Goal: Task Accomplishment & Management: Use online tool/utility

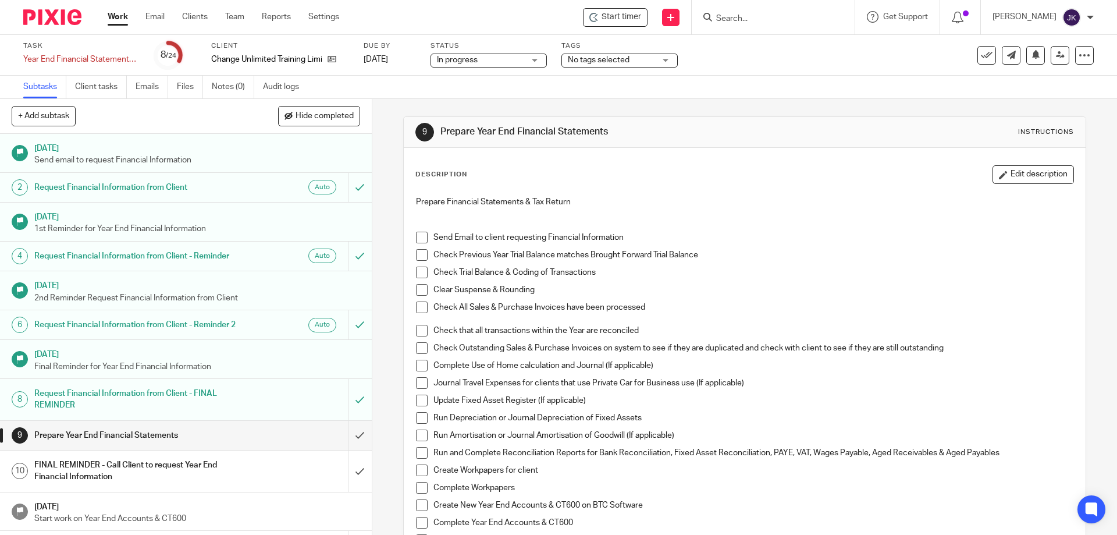
click at [557, 14] on input "Search" at bounding box center [767, 19] width 105 height 10
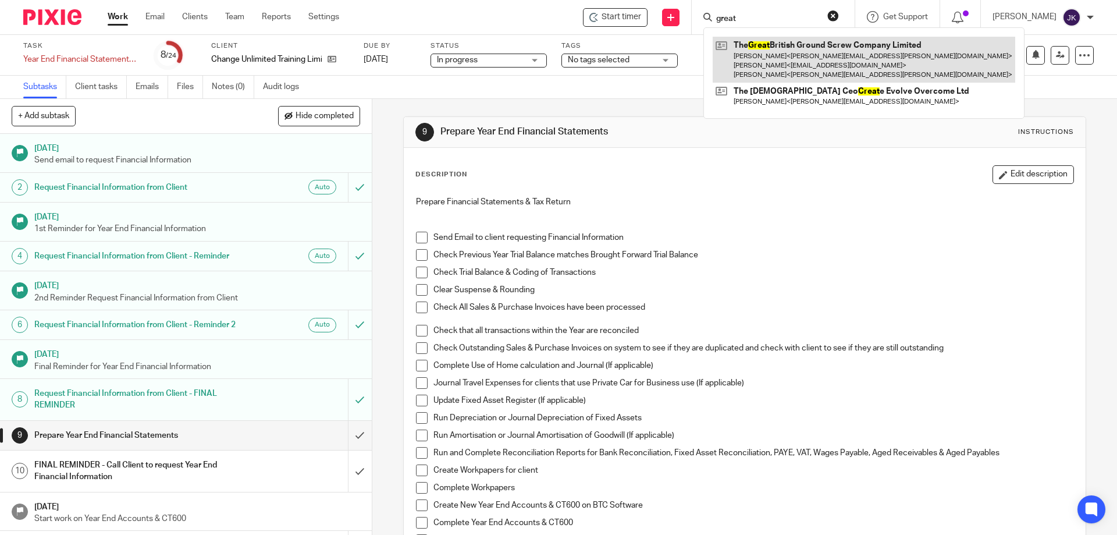
type input "great"
click at [557, 64] on link at bounding box center [864, 60] width 303 height 46
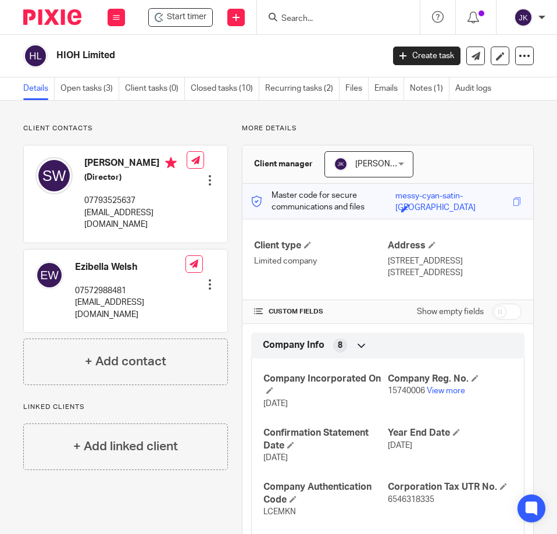
click at [313, 19] on input "Search" at bounding box center [332, 19] width 105 height 10
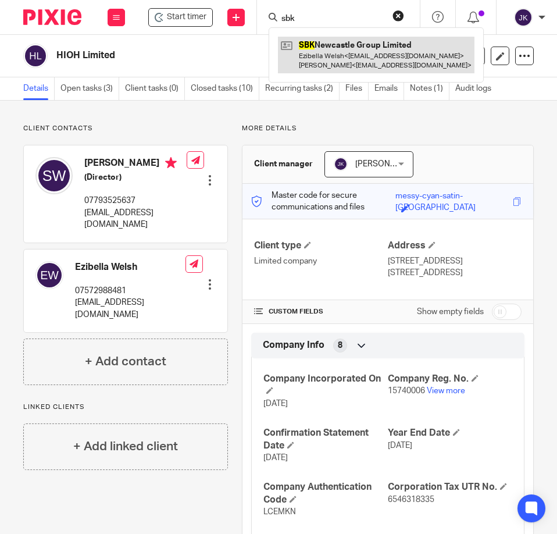
type input "sbk"
click at [306, 46] on link at bounding box center [376, 55] width 197 height 36
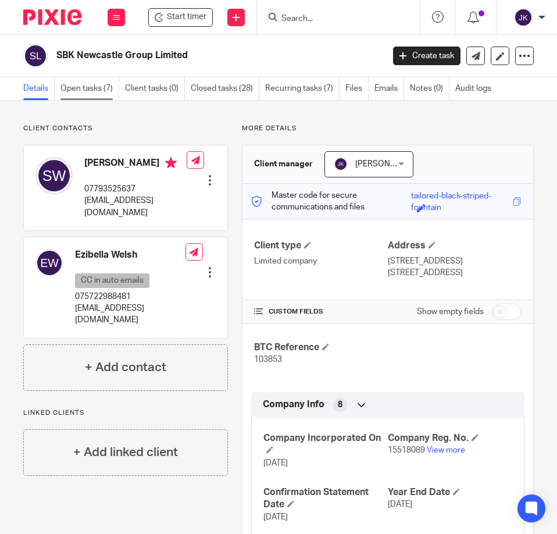
click at [86, 89] on link "Open tasks (7)" at bounding box center [90, 88] width 59 height 23
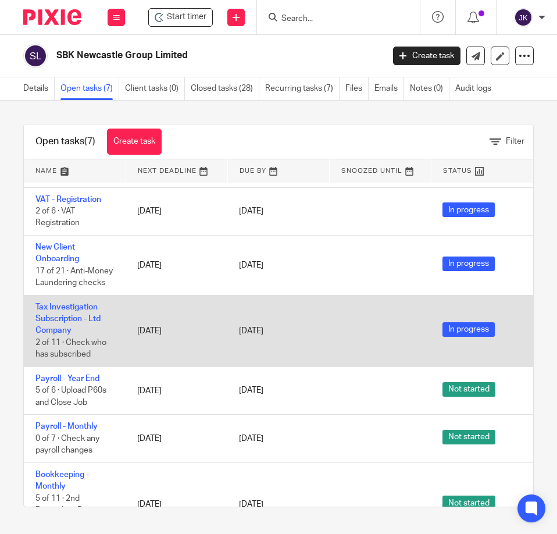
scroll to position [115, 0]
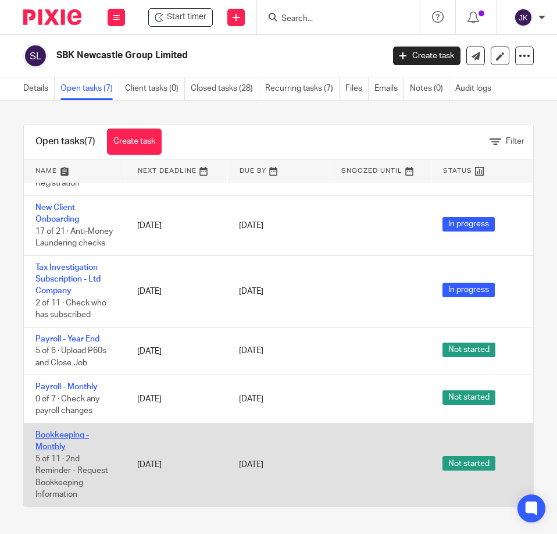
click at [53, 431] on link "Bookkeeping - Monthly" at bounding box center [62, 441] width 54 height 20
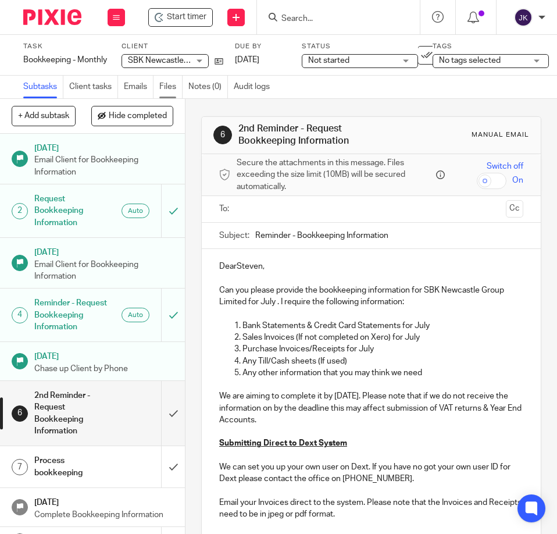
click at [170, 87] on link "Files" at bounding box center [170, 87] width 23 height 23
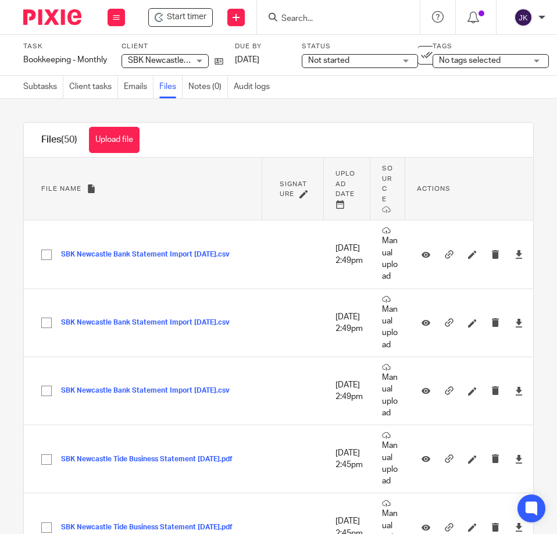
click at [119, 140] on button "Upload file" at bounding box center [114, 140] width 51 height 26
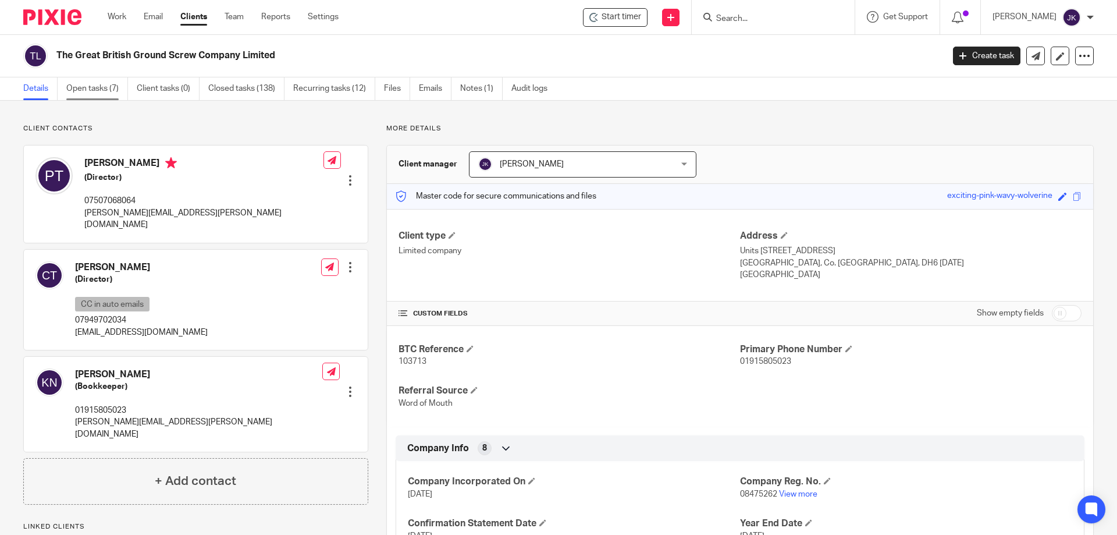
click at [90, 86] on link "Open tasks (7)" at bounding box center [97, 88] width 62 height 23
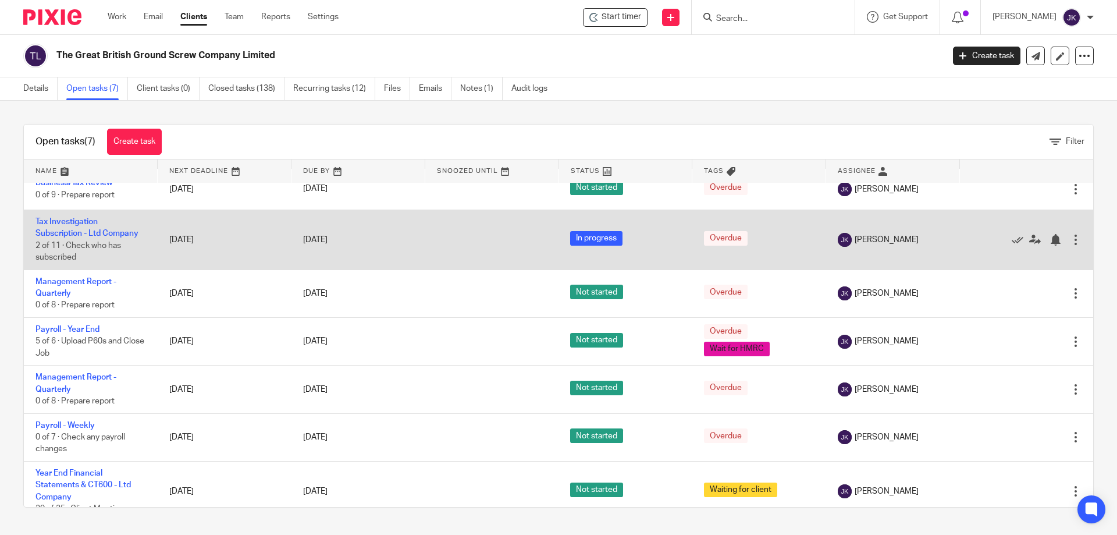
scroll to position [29, 0]
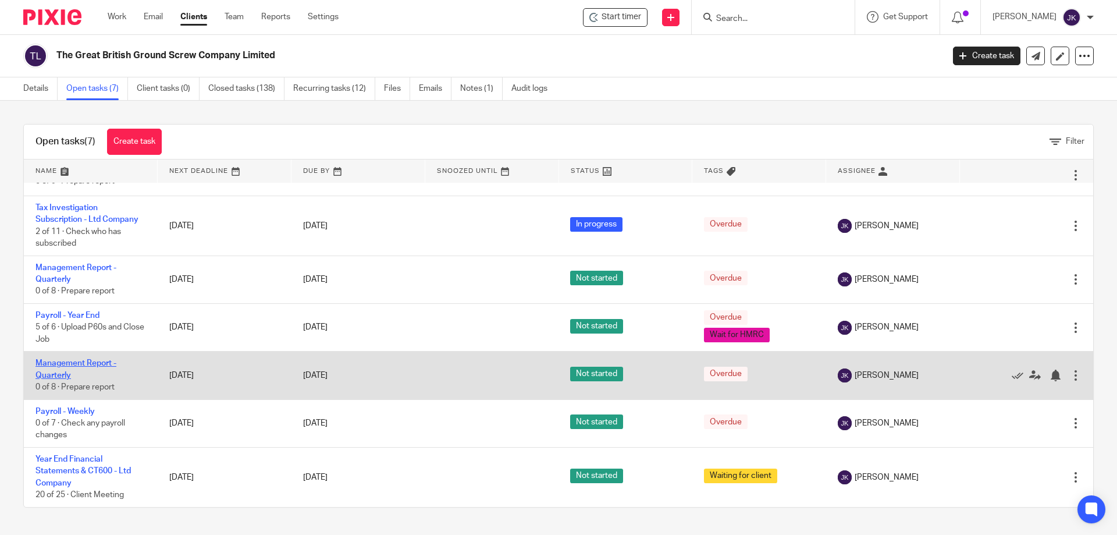
click at [87, 367] on link "Management Report - Quarterly" at bounding box center [75, 369] width 81 height 20
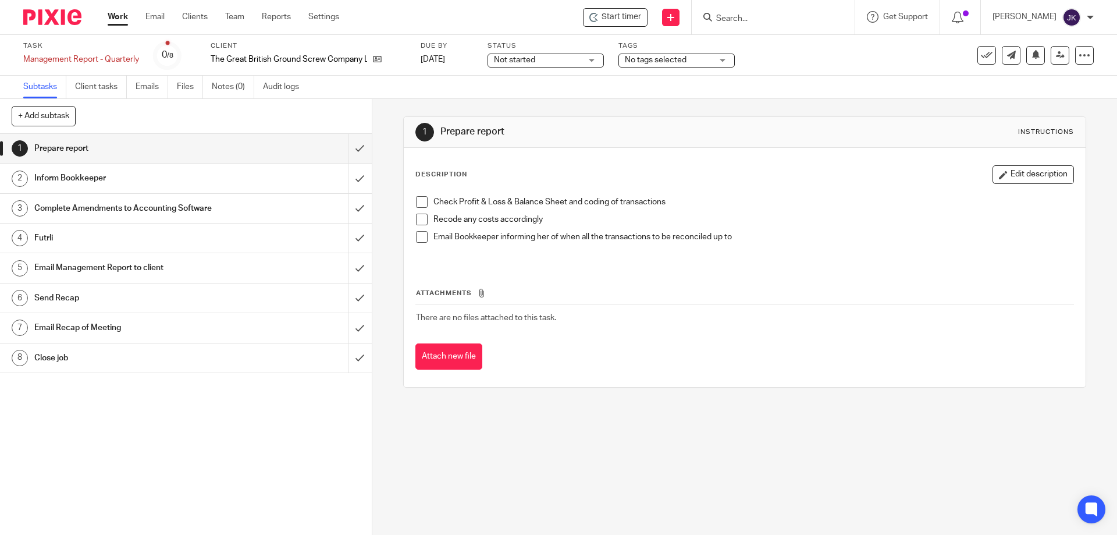
click at [425, 203] on li "Check Profit & Loss & Balance Sheet and coding of transactions" at bounding box center [744, 204] width 657 height 17
click at [237, 177] on div "Inform Bookkeeper" at bounding box center [185, 177] width 302 height 17
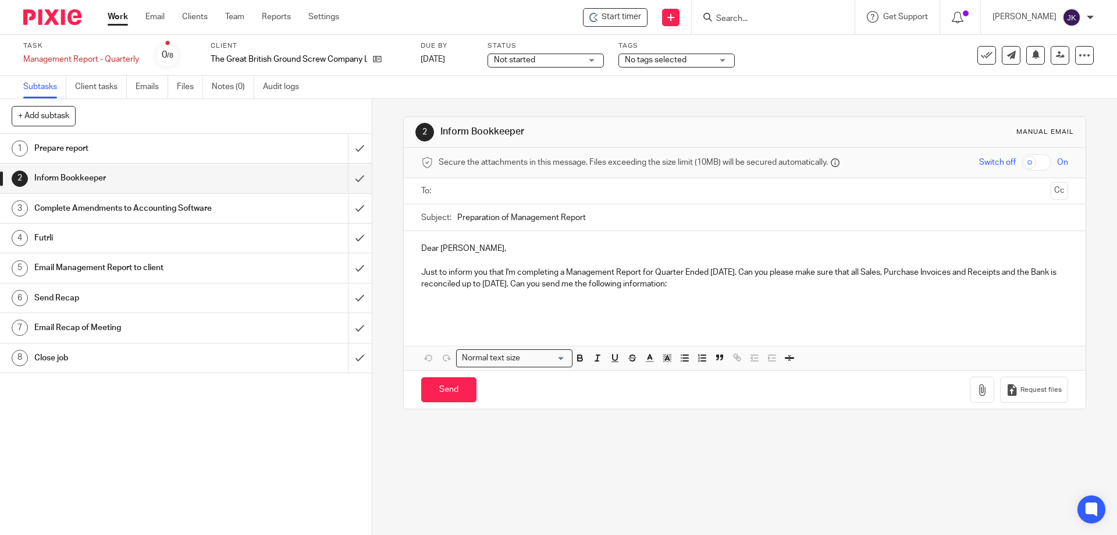
click at [468, 193] on input "text" at bounding box center [744, 190] width 603 height 13
click at [738, 289] on p "Just to inform you that I'm completing a Management Report for Quarter Ended Ju…" at bounding box center [744, 281] width 646 height 24
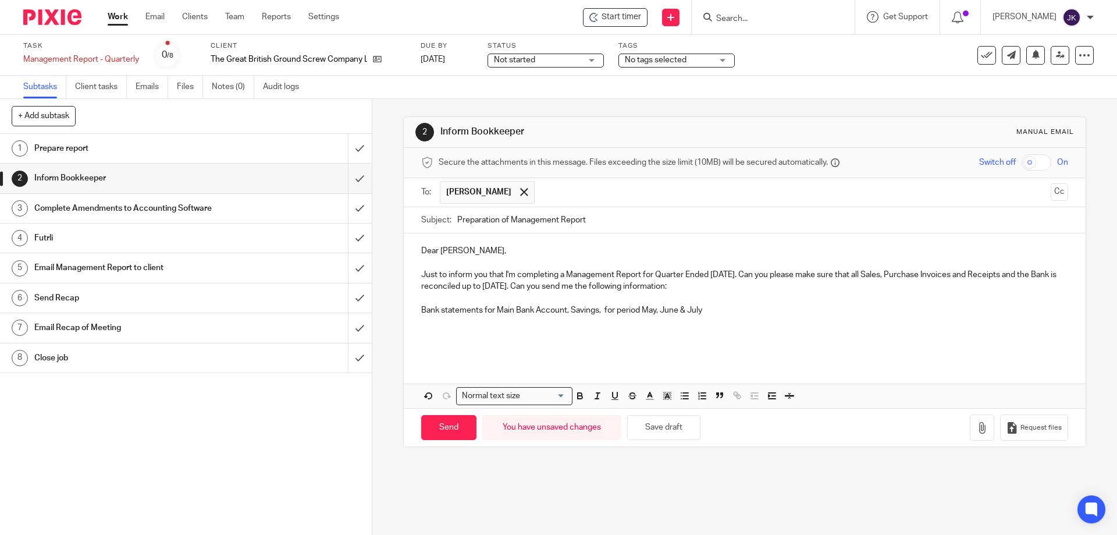
click at [482, 305] on p "Bank statements for Main Bank Account, Savings, for period May, June & July" at bounding box center [744, 310] width 646 height 12
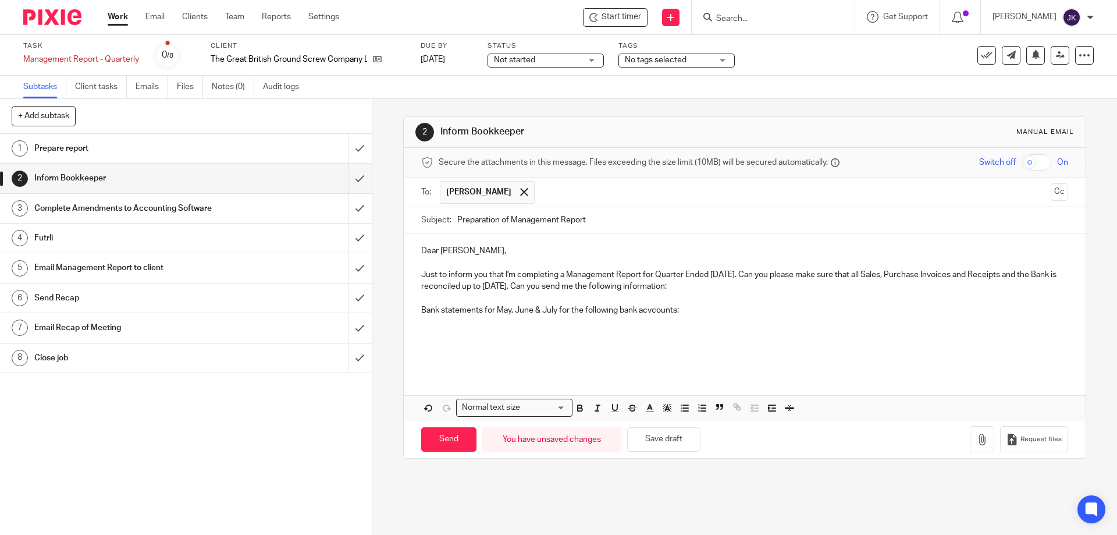
click at [649, 310] on p "Bank statements for May, June & July for the following bank acvcounts:" at bounding box center [744, 310] width 646 height 12
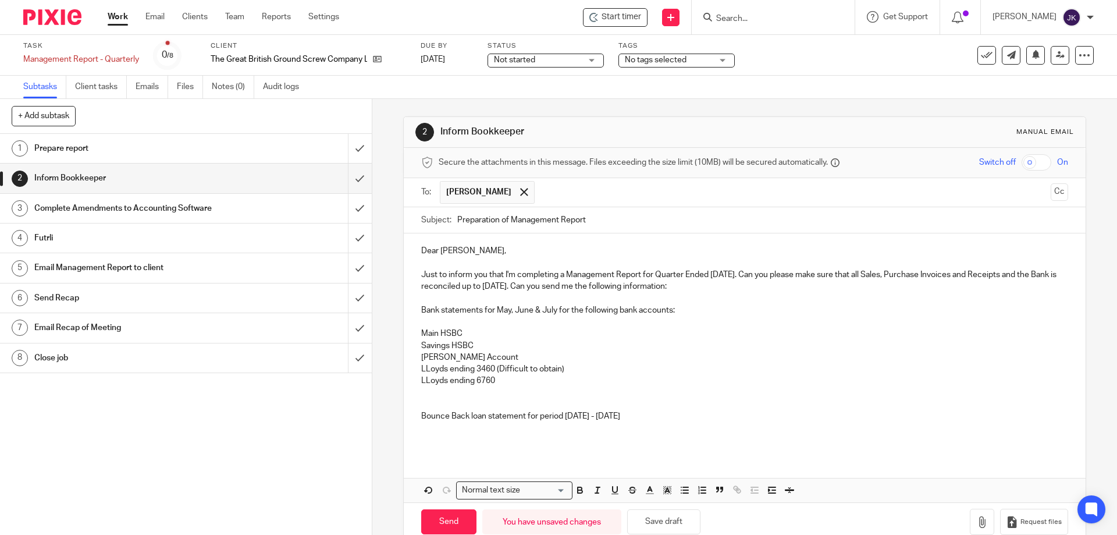
click at [678, 363] on p "LLoyds ending 3460 (Difficult to obtain)" at bounding box center [744, 369] width 646 height 12
drag, startPoint x: 639, startPoint y: 430, endPoint x: 641, endPoint y: 422, distance: 7.9
click at [640, 428] on p at bounding box center [744, 434] width 646 height 24
click at [476, 254] on p "Dear Kim," at bounding box center [744, 251] width 646 height 12
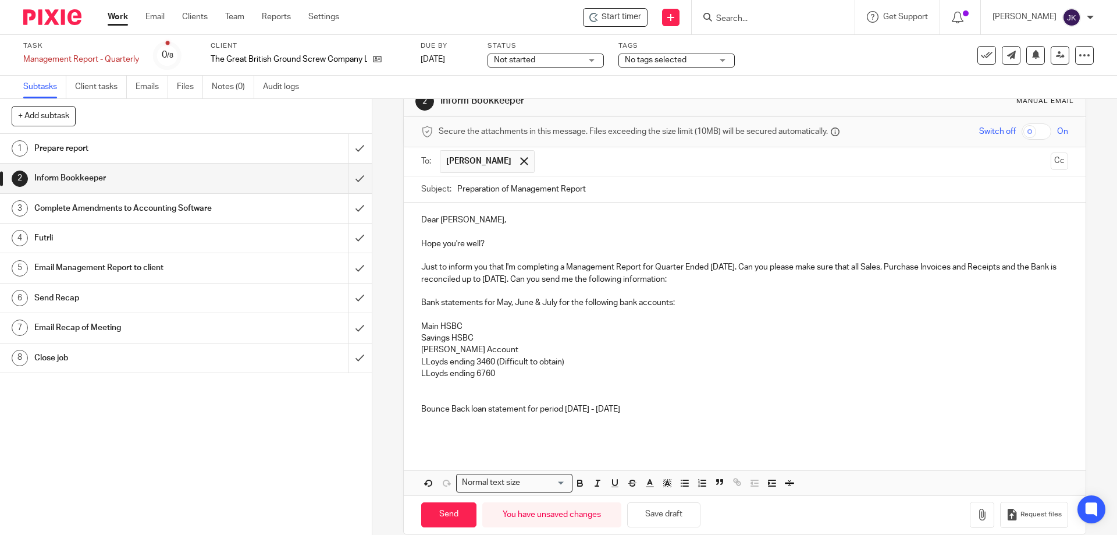
scroll to position [48, 0]
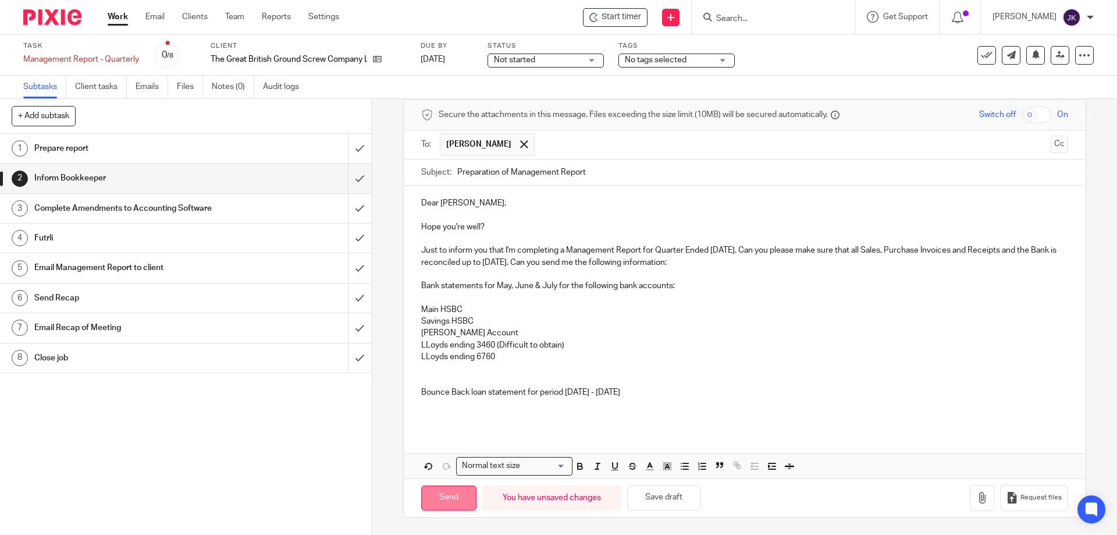
click at [424, 500] on input "Send" at bounding box center [448, 497] width 55 height 25
type input "Sent"
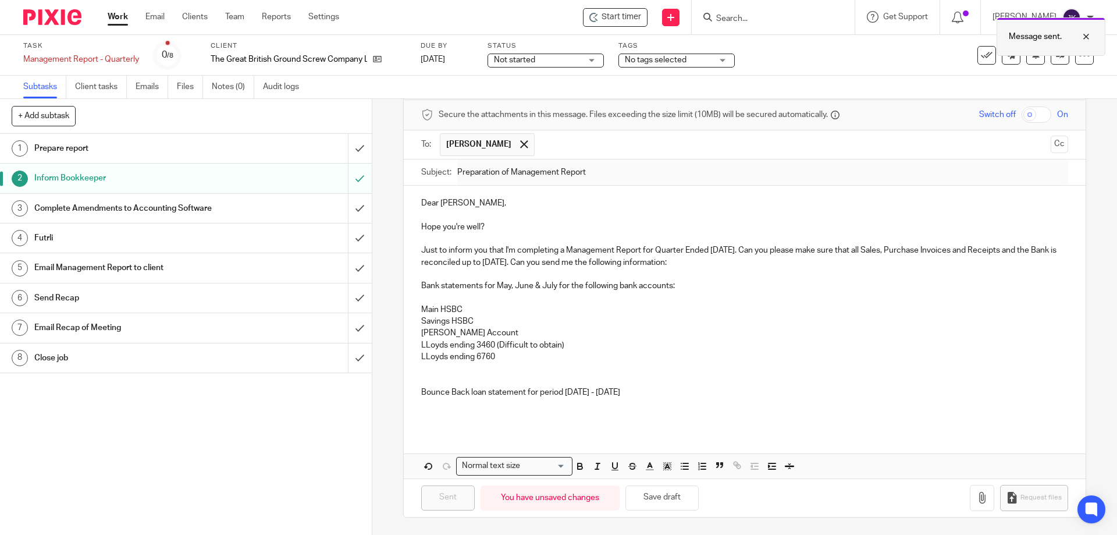
click at [1080, 32] on div at bounding box center [1077, 37] width 31 height 14
click at [759, 13] on form at bounding box center [777, 17] width 124 height 15
click at [755, 17] on input "Search" at bounding box center [767, 19] width 105 height 10
click at [770, 19] on input "Search" at bounding box center [767, 19] width 105 height 10
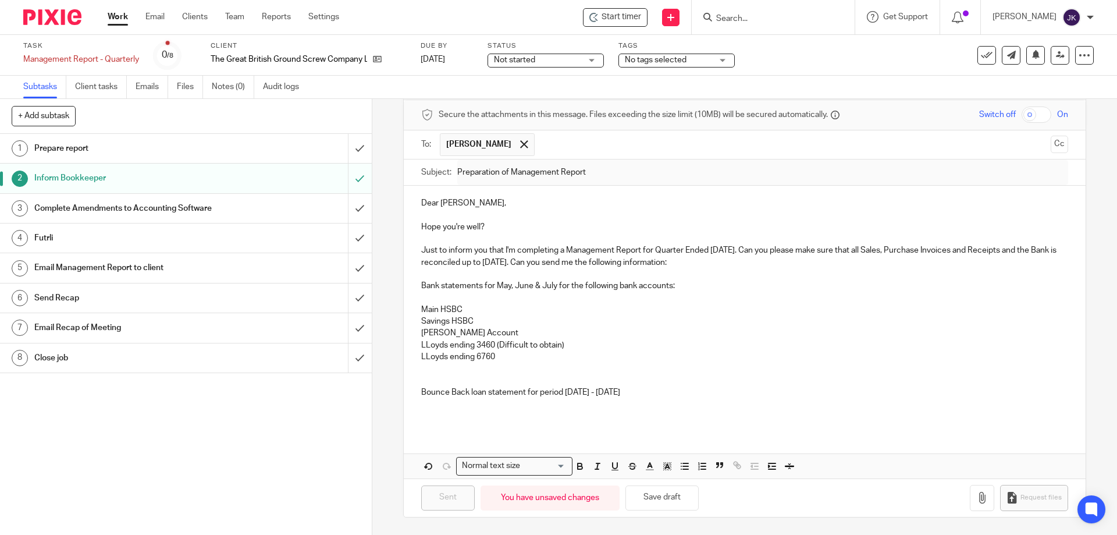
click at [742, 14] on input "Search" at bounding box center [767, 19] width 105 height 10
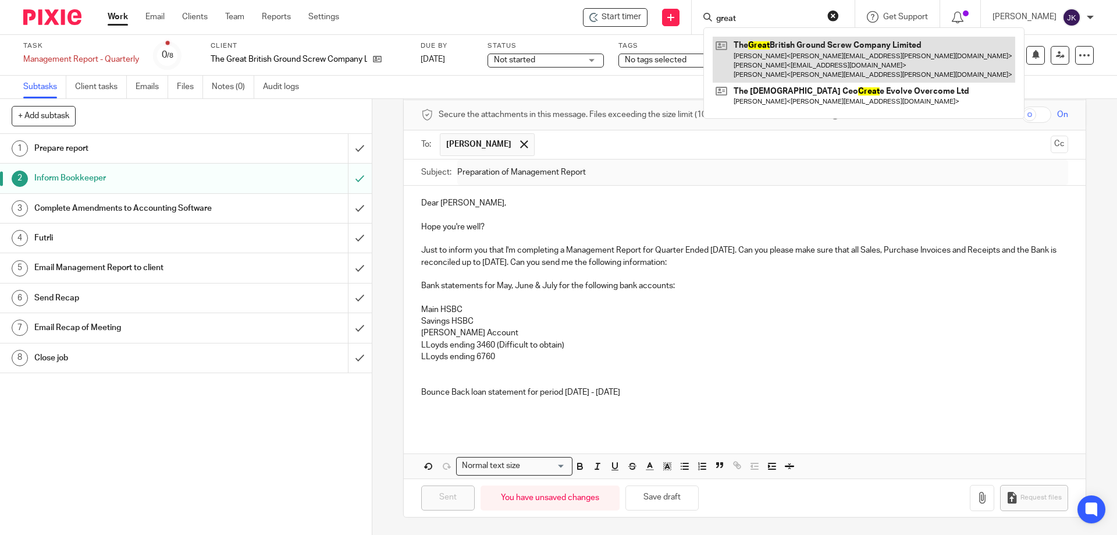
type input "great"
click at [774, 51] on link at bounding box center [864, 60] width 303 height 46
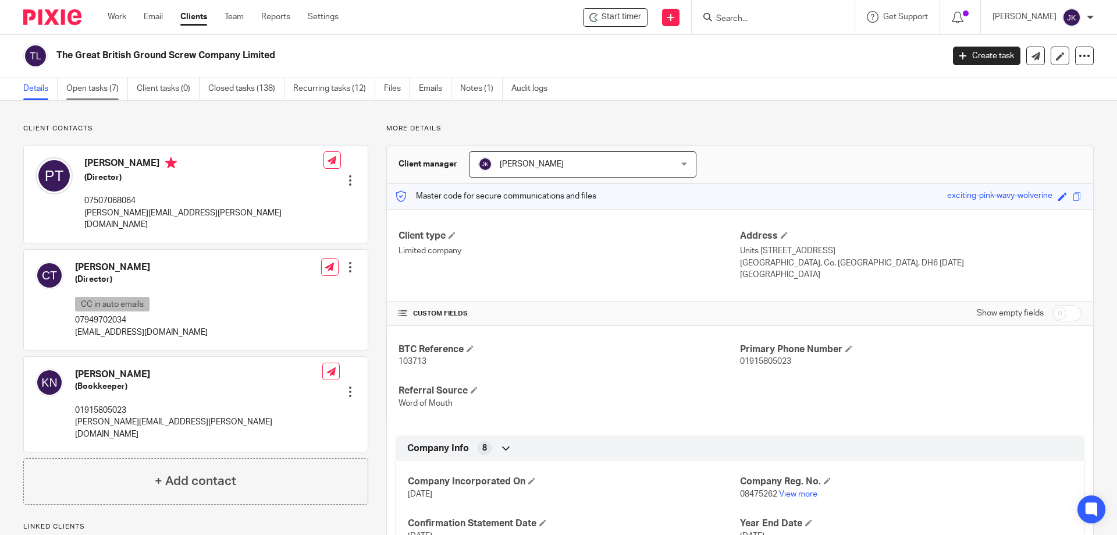
click at [88, 81] on link "Open tasks (7)" at bounding box center [97, 88] width 62 height 23
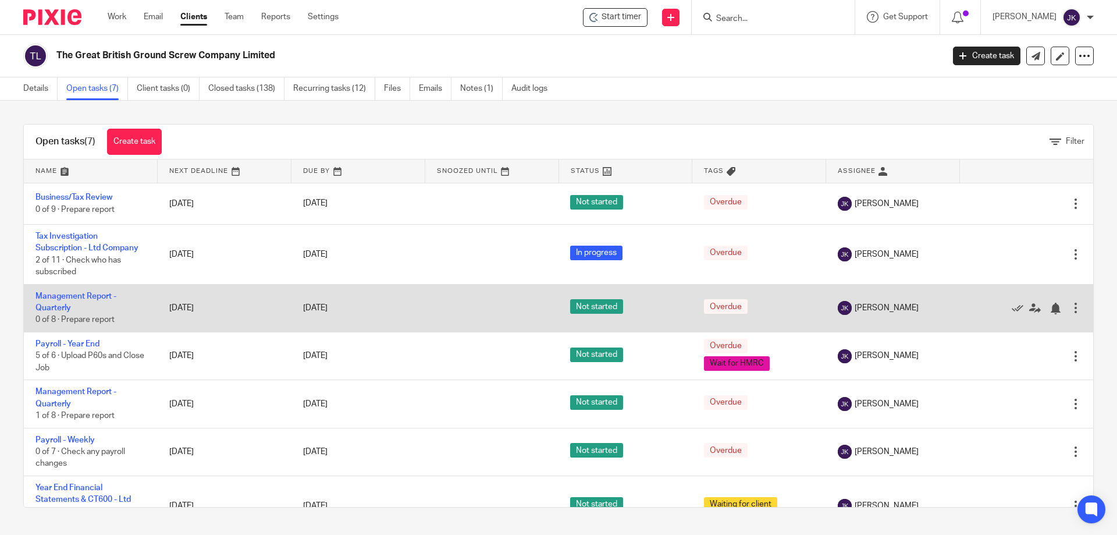
scroll to position [29, 0]
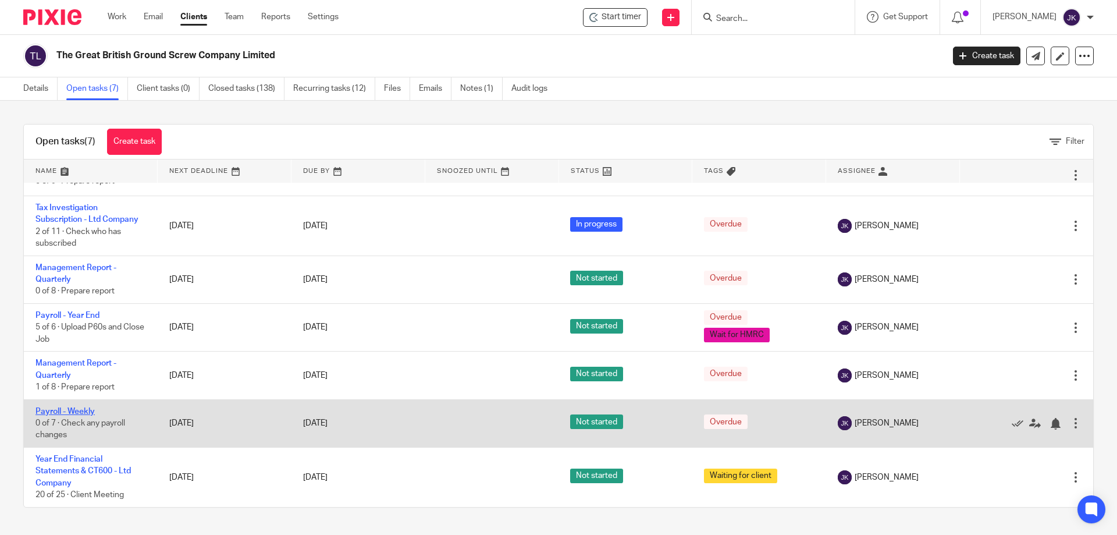
click at [63, 412] on link "Payroll - Weekly" at bounding box center [64, 411] width 59 height 8
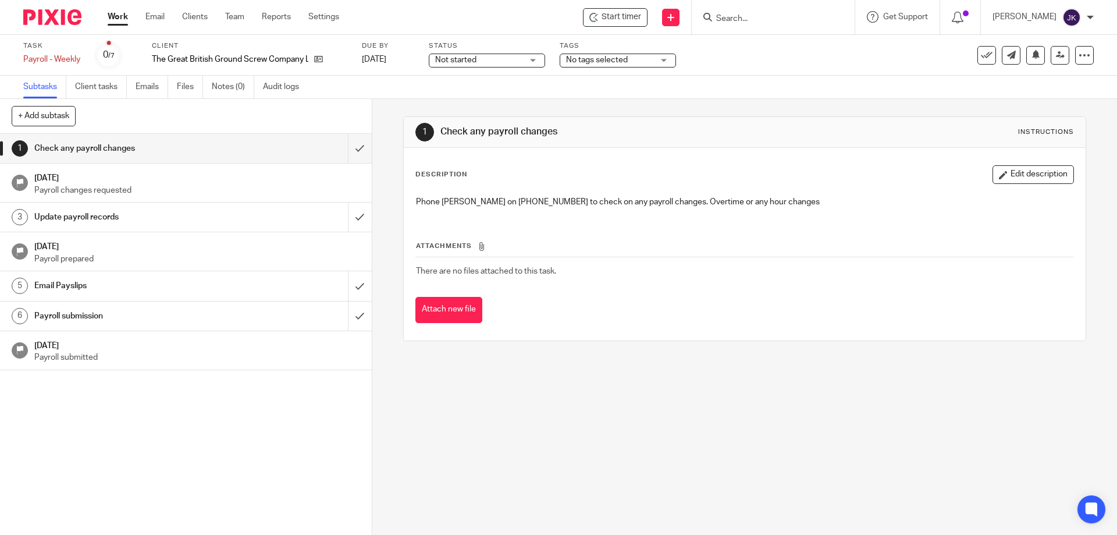
click at [641, 16] on span "Start timer" at bounding box center [622, 17] width 40 height 12
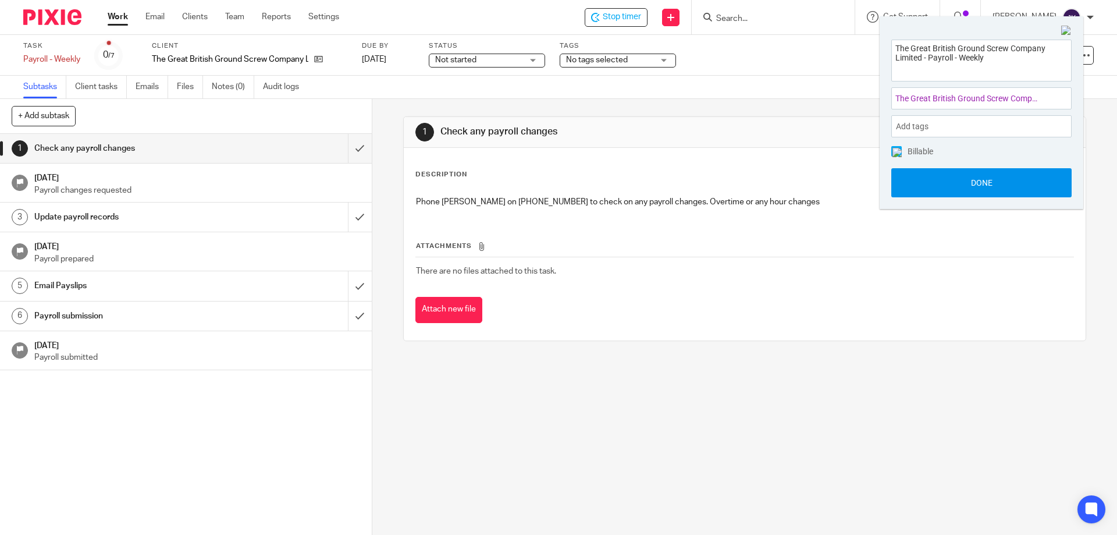
click at [954, 174] on button "Done" at bounding box center [981, 182] width 180 height 29
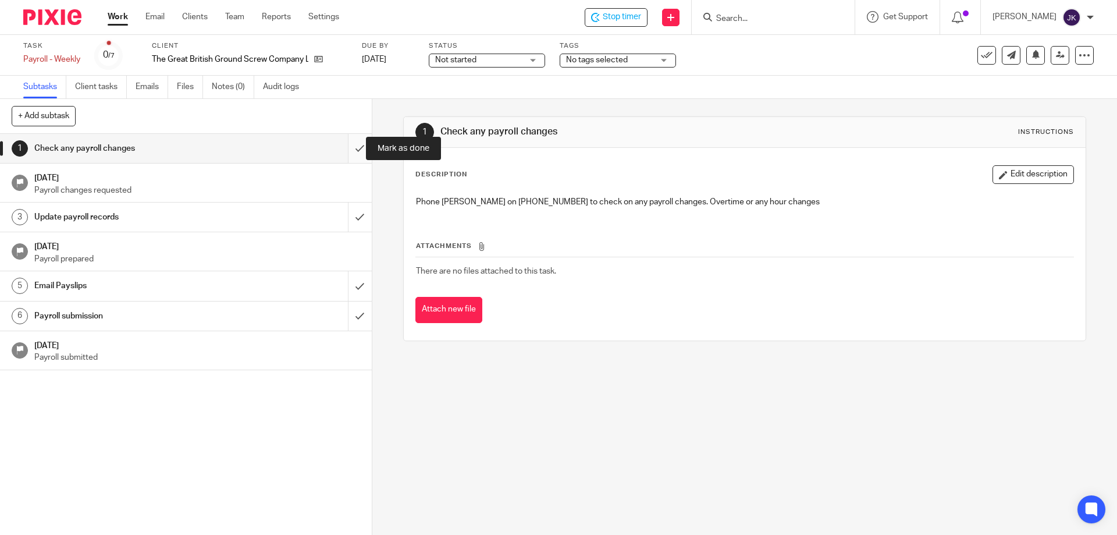
click at [350, 149] on input "submit" at bounding box center [186, 148] width 372 height 29
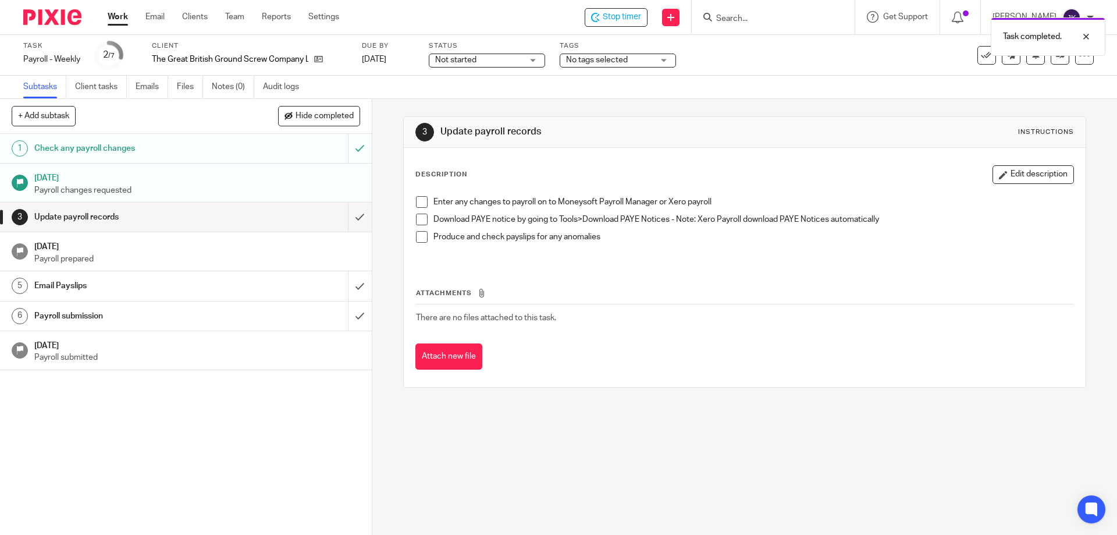
click at [418, 206] on span at bounding box center [422, 202] width 12 height 12
click at [416, 227] on li "Download PAYE notice by going to Tools>Download PAYE Notices - Note: Xero Payro…" at bounding box center [744, 222] width 657 height 17
click at [416, 221] on span at bounding box center [422, 220] width 12 height 12
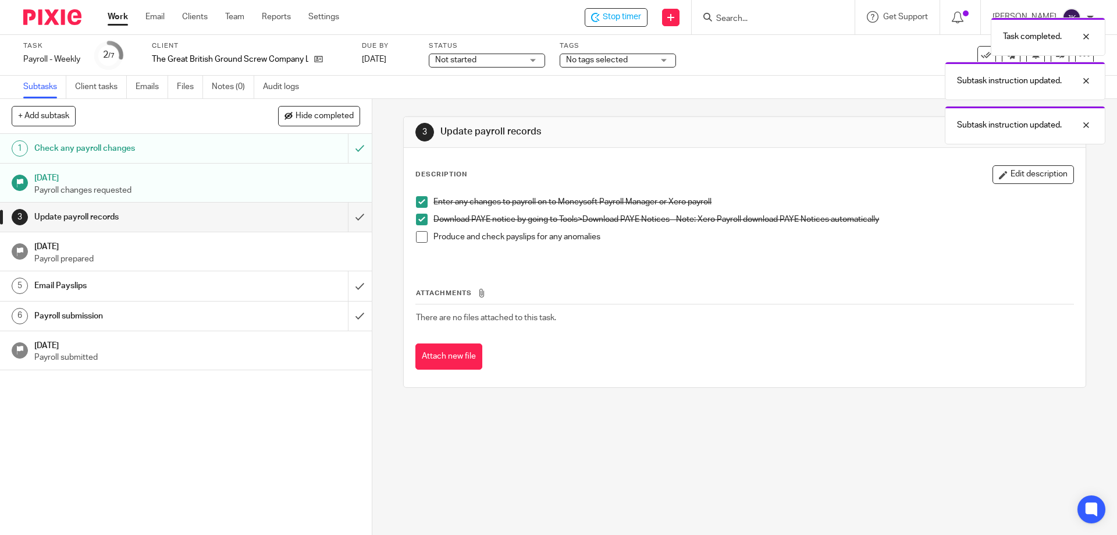
click at [416, 233] on span at bounding box center [422, 237] width 12 height 12
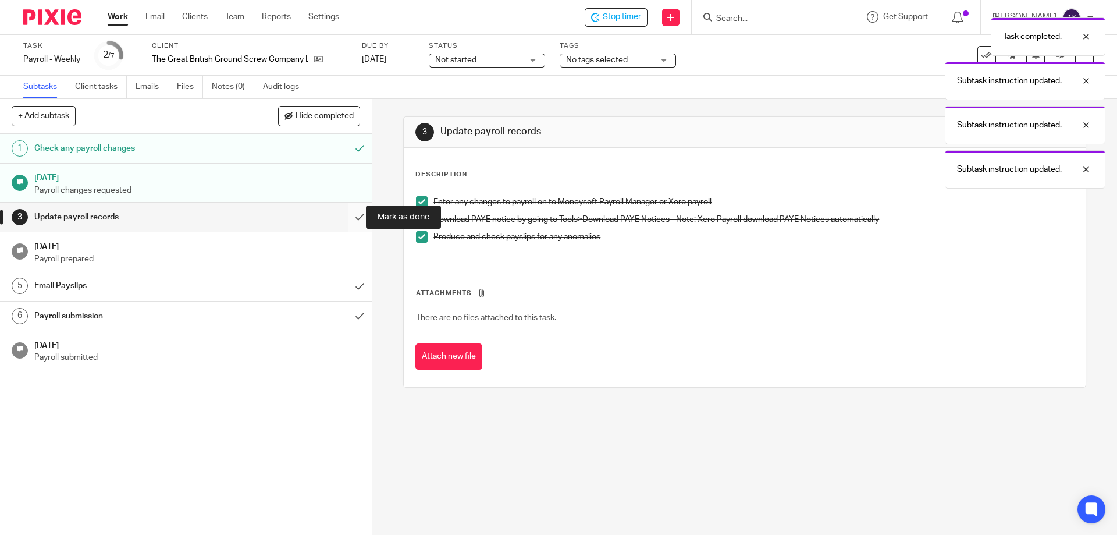
click at [341, 217] on input "submit" at bounding box center [186, 216] width 372 height 29
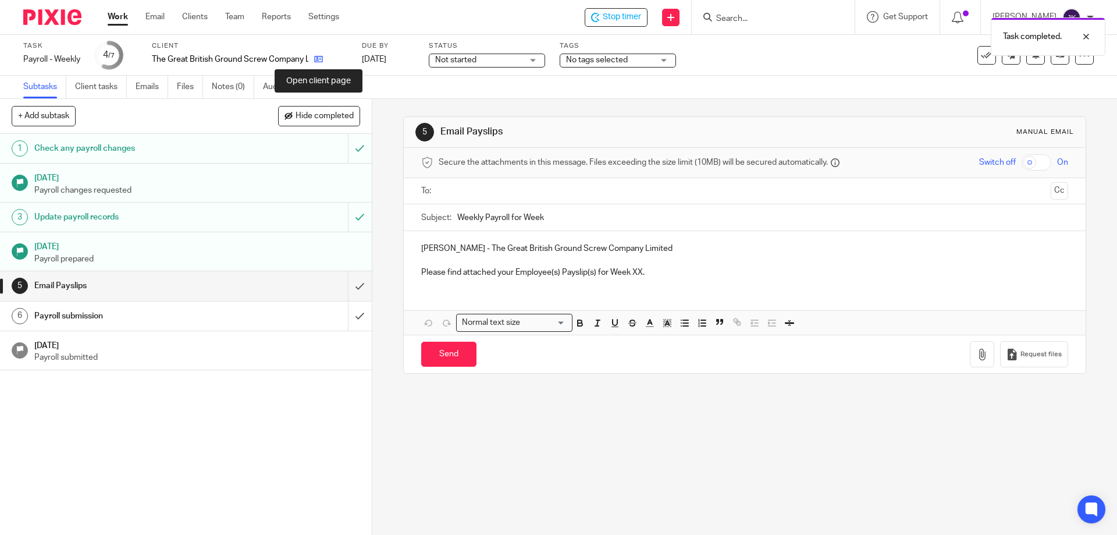
click at [322, 58] on icon at bounding box center [318, 59] width 9 height 9
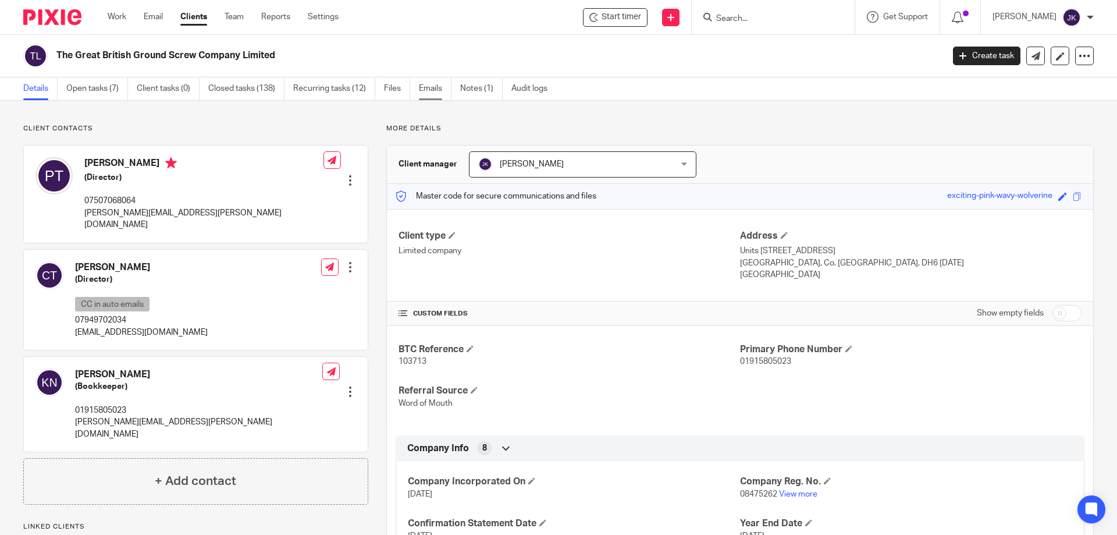
click at [430, 90] on link "Emails" at bounding box center [435, 88] width 33 height 23
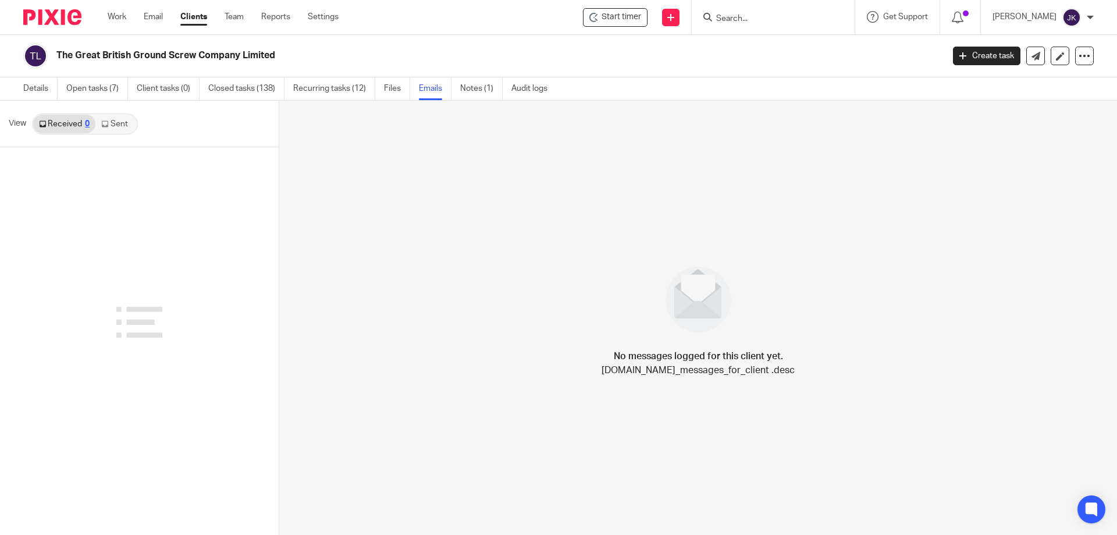
click at [122, 126] on link "Sent" at bounding box center [115, 124] width 41 height 19
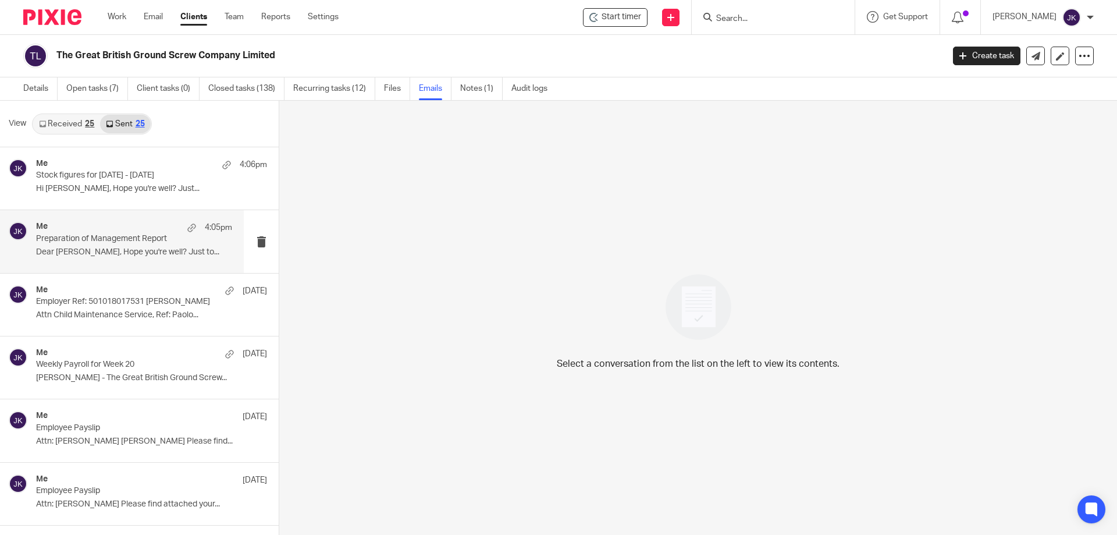
click at [88, 240] on p "Preparation of Management Report" at bounding box center [114, 239] width 157 height 10
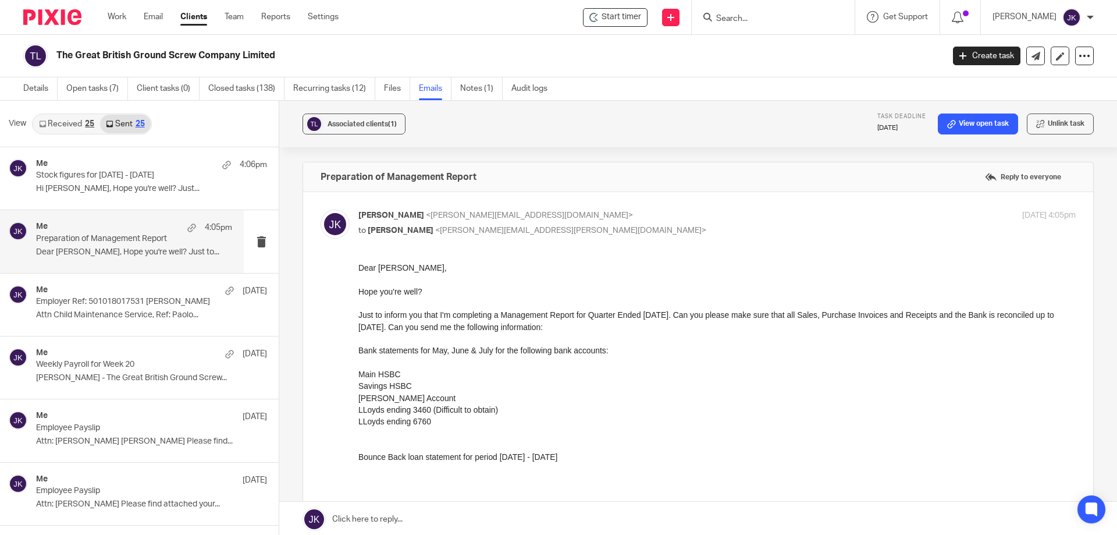
click at [65, 127] on link "Received 25" at bounding box center [66, 124] width 67 height 19
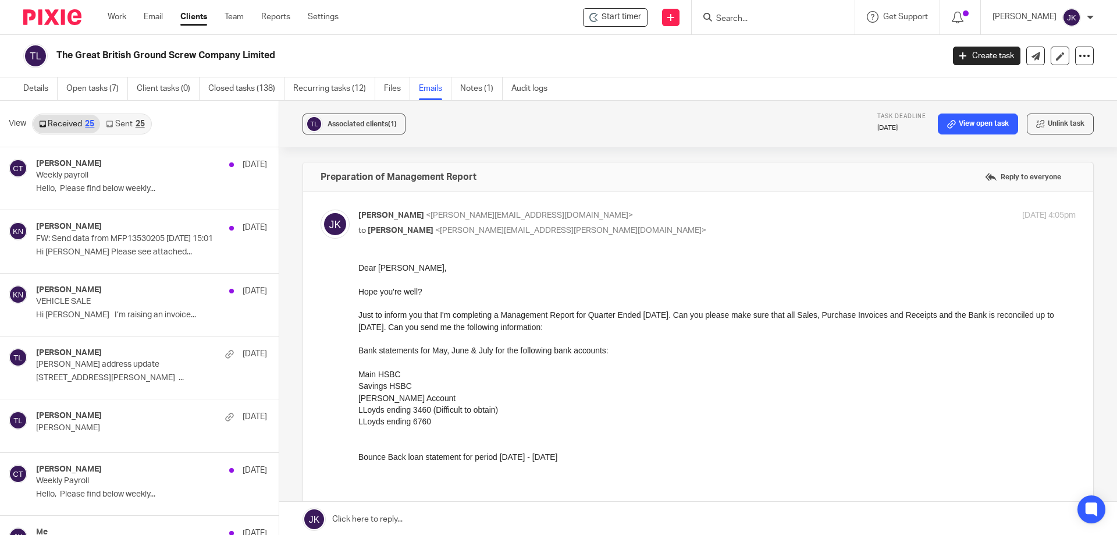
scroll to position [2, 0]
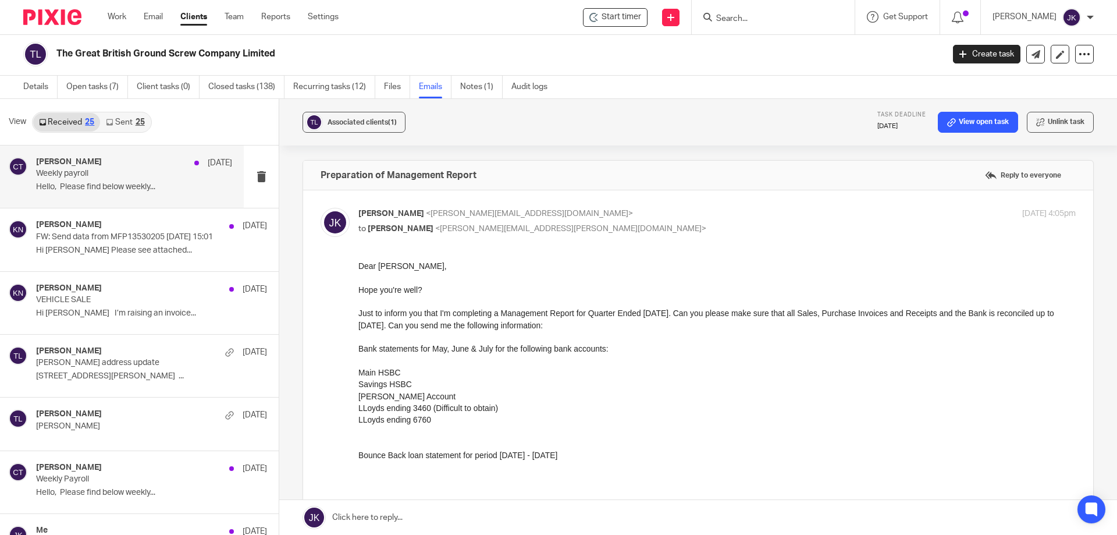
click at [87, 177] on p "Weekly payroll" at bounding box center [114, 174] width 157 height 10
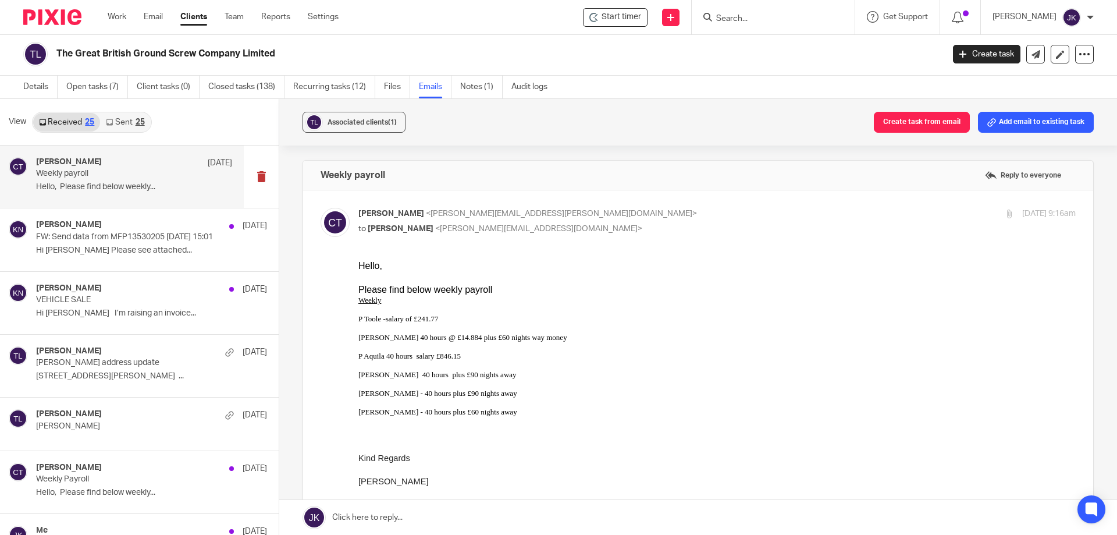
scroll to position [0, 0]
click at [1065, 126] on button "Add email to existing task" at bounding box center [1036, 122] width 116 height 21
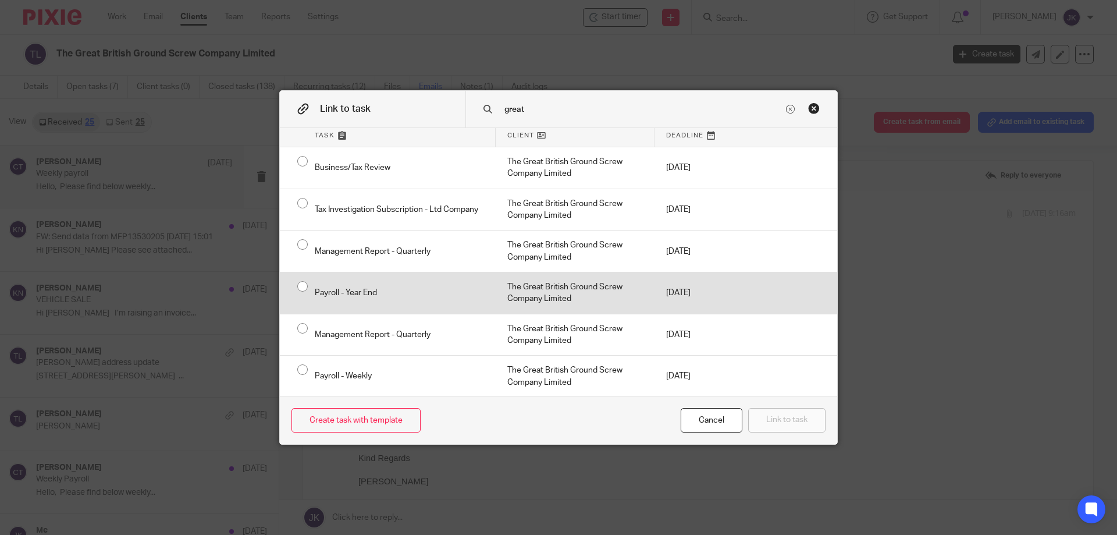
scroll to position [6, 0]
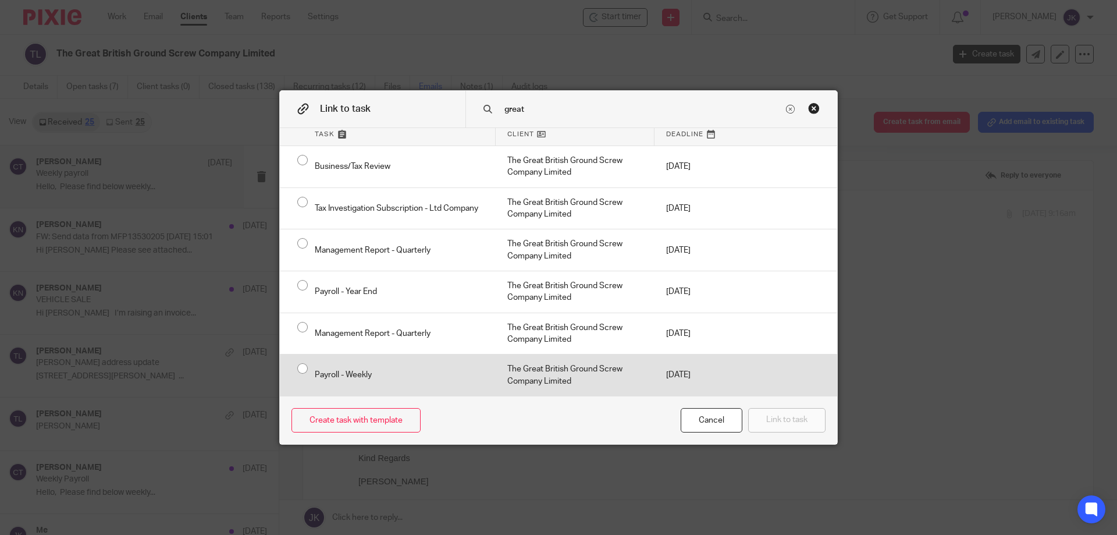
type input "great"
click at [564, 373] on div "The Great British Ground Screw Company Limited" at bounding box center [575, 374] width 159 height 41
radio input "true"
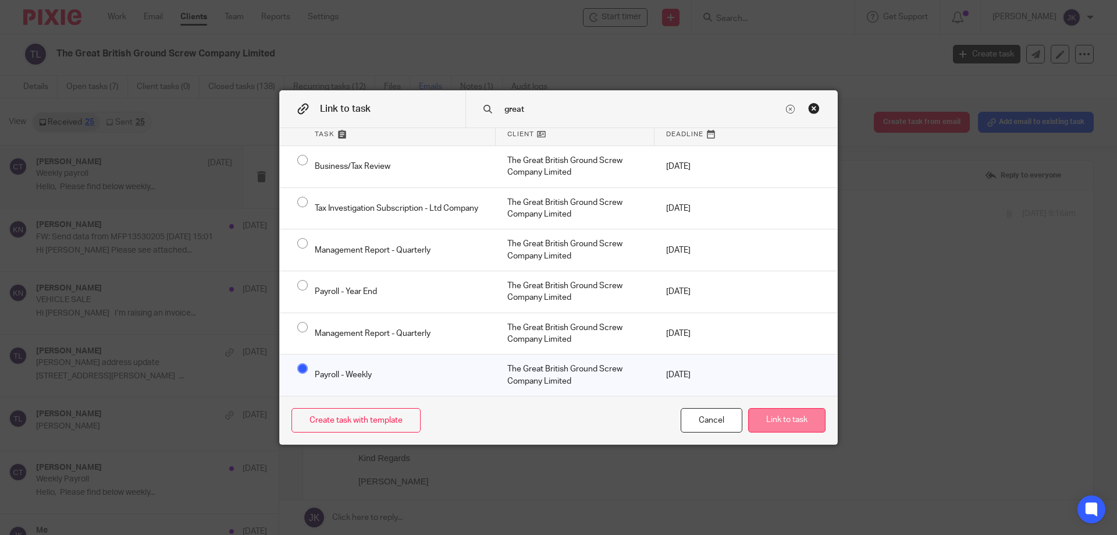
click at [800, 426] on button "Link to task" at bounding box center [786, 420] width 77 height 25
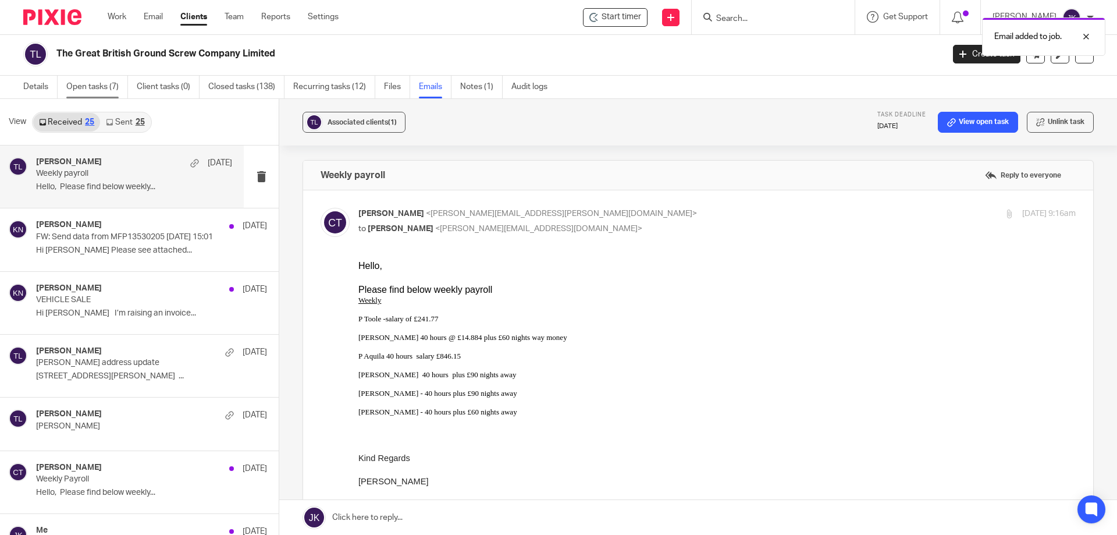
click at [106, 80] on link "Open tasks (7)" at bounding box center [97, 87] width 62 height 23
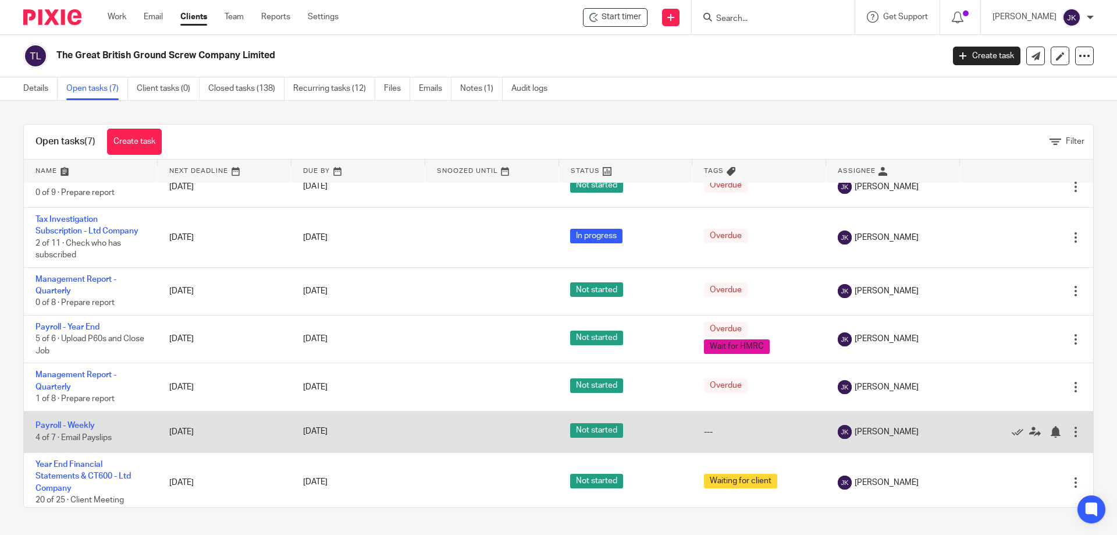
scroll to position [22, 0]
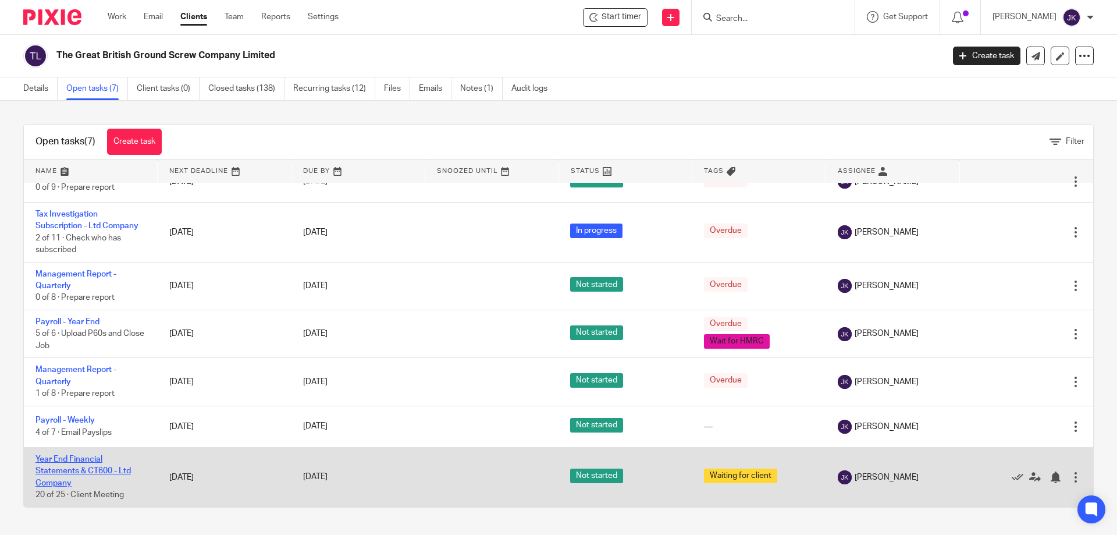
click at [94, 461] on link "Year End Financial Statements & CT600 - Ltd Company" at bounding box center [82, 471] width 95 height 32
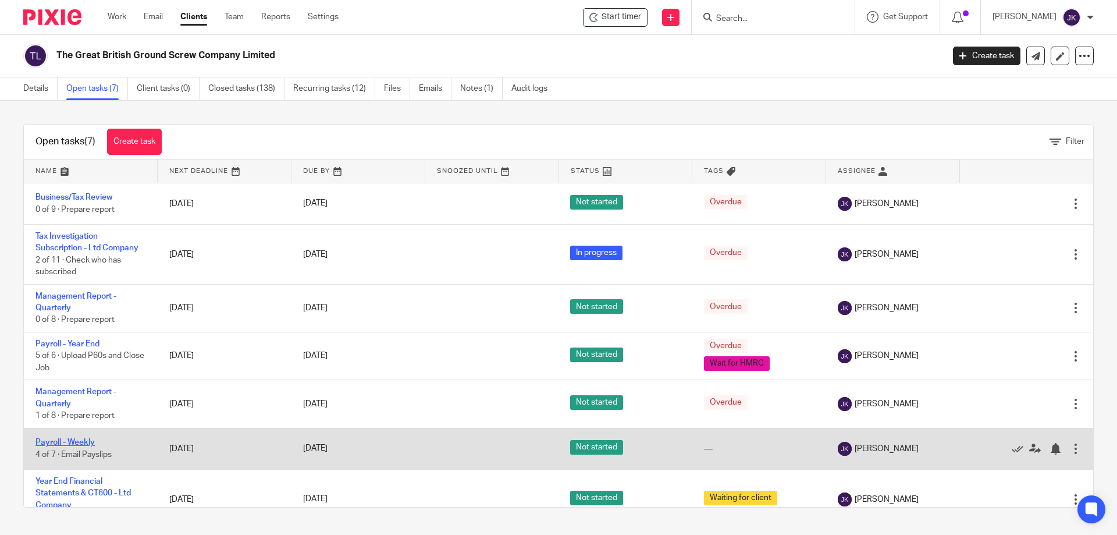
click at [62, 443] on link "Payroll - Weekly" at bounding box center [64, 442] width 59 height 8
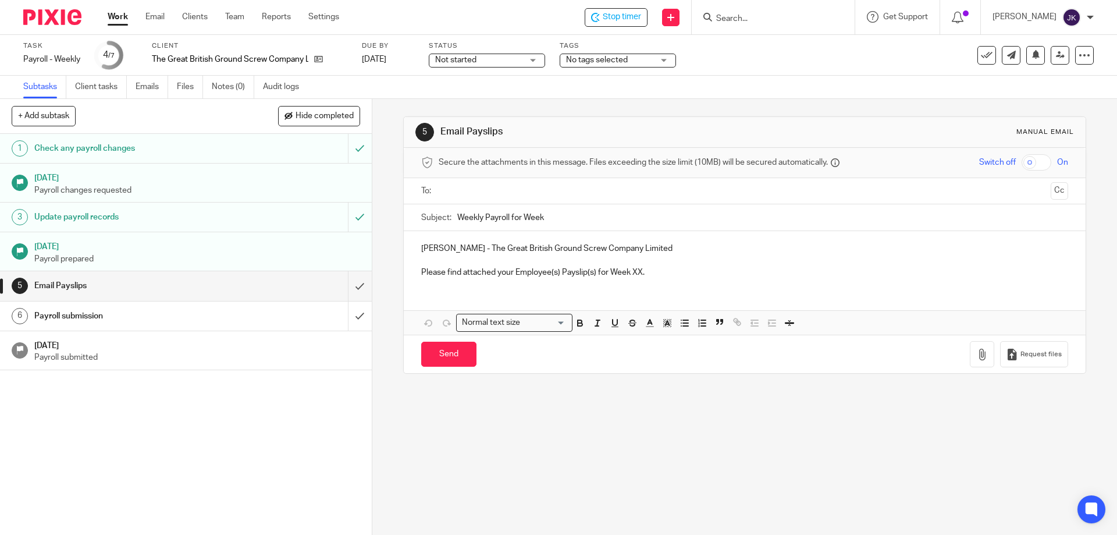
click at [492, 193] on input "text" at bounding box center [744, 190] width 603 height 13
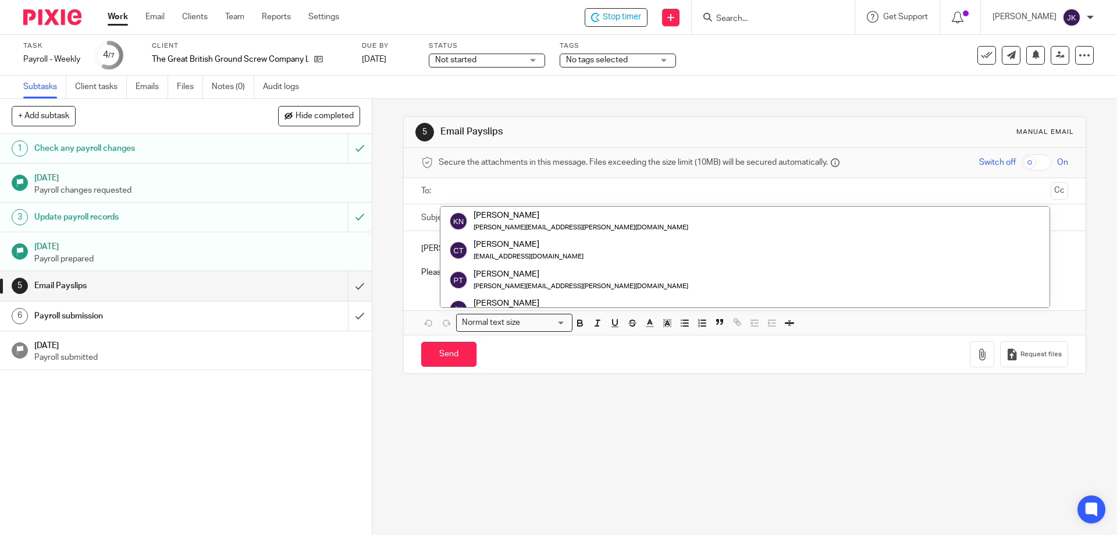
click at [490, 186] on input "text" at bounding box center [744, 190] width 603 height 13
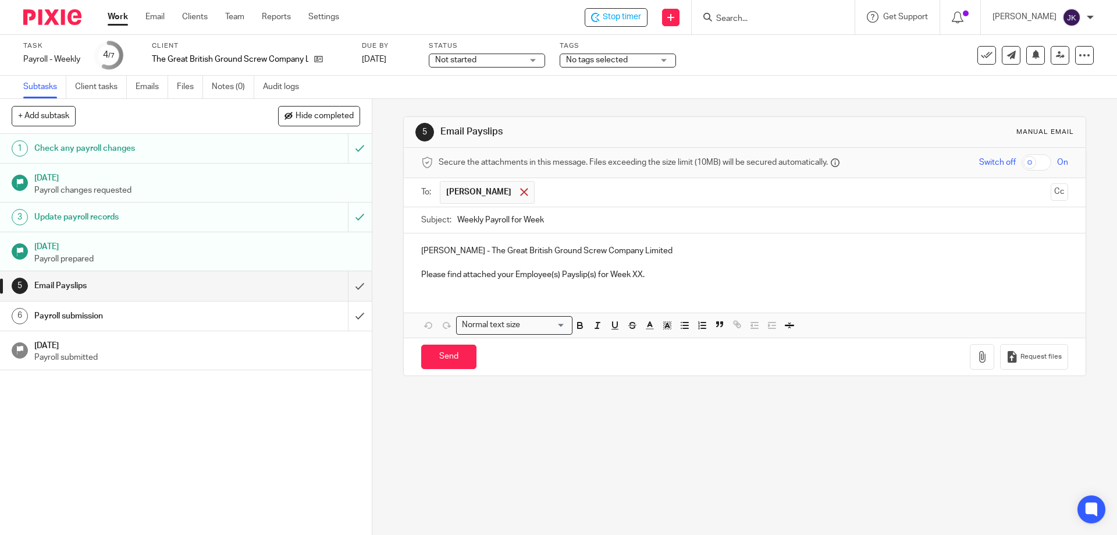
click at [520, 193] on span at bounding box center [524, 192] width 8 height 8
click at [500, 193] on input "text" at bounding box center [744, 190] width 603 height 13
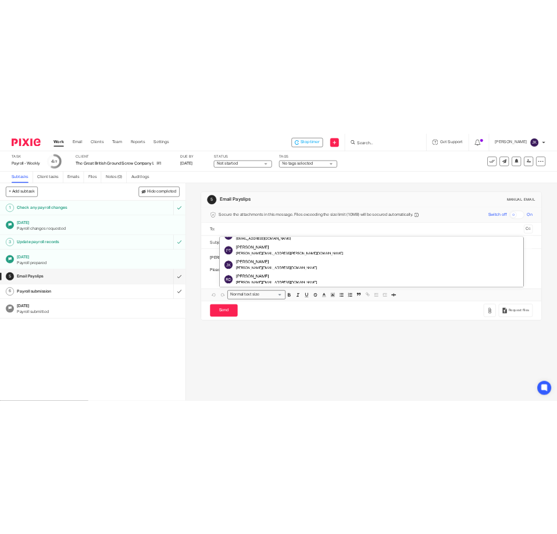
scroll to position [0, 0]
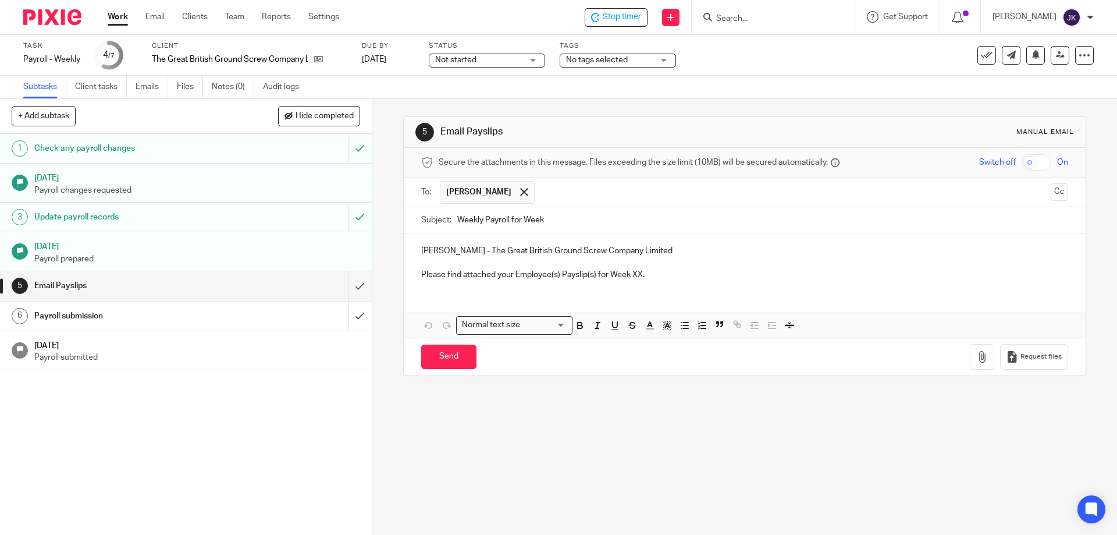
click at [423, 251] on p "Peter - The Great British Ground Screw Company Limited" at bounding box center [744, 251] width 646 height 12
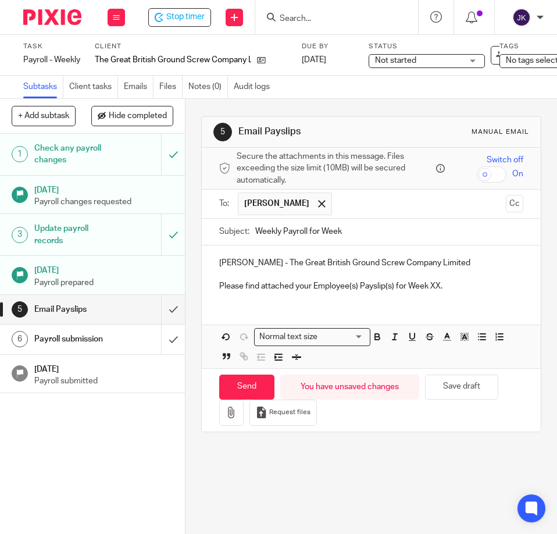
click at [380, 234] on input "Weekly Payroll for Week" at bounding box center [389, 232] width 268 height 26
type input "Weekly Payroll for Week 21"
click at [433, 285] on p "Please find attached your Employee(s) Payslip(s) for Week XX." at bounding box center [371, 286] width 304 height 12
click at [469, 290] on p "Please find attached your Employee(s) Payslip(s) for Week 21." at bounding box center [371, 286] width 304 height 12
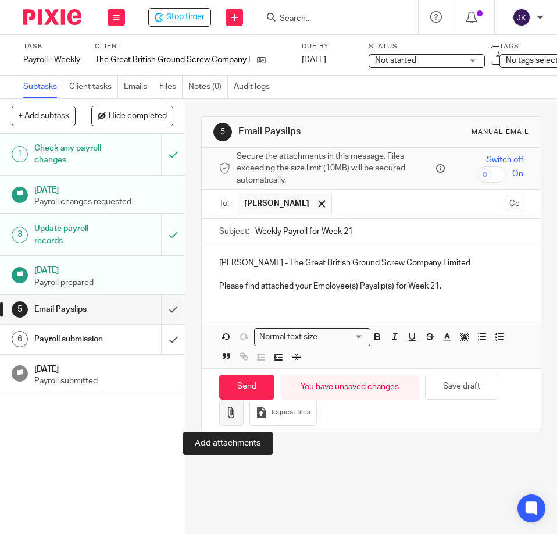
click at [221, 411] on button "button" at bounding box center [231, 413] width 24 height 26
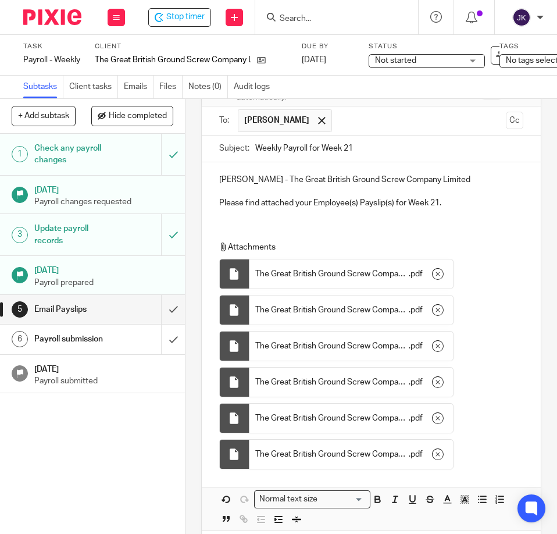
scroll to position [172, 0]
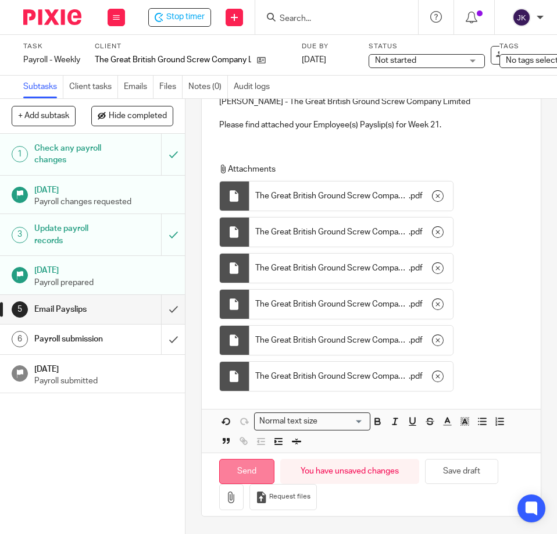
click at [241, 459] on input "Send" at bounding box center [246, 471] width 55 height 25
type input "Sent"
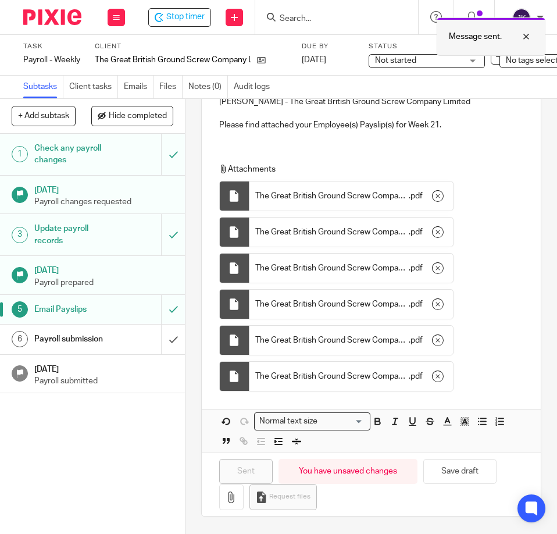
click at [527, 36] on div at bounding box center [517, 37] width 31 height 14
click at [80, 348] on h1 "Payroll submission" at bounding box center [72, 338] width 77 height 17
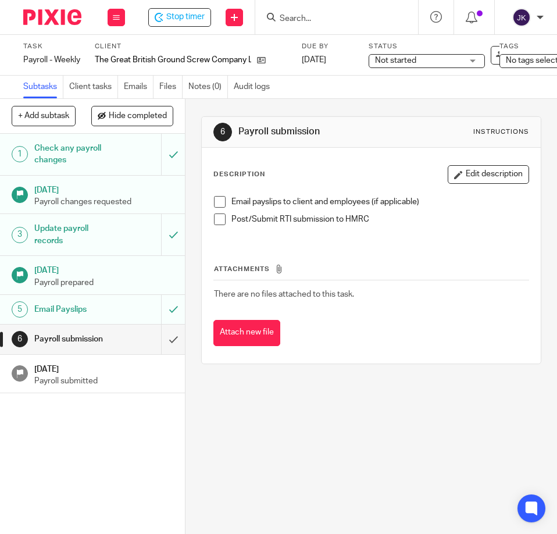
click at [216, 205] on span at bounding box center [220, 202] width 12 height 12
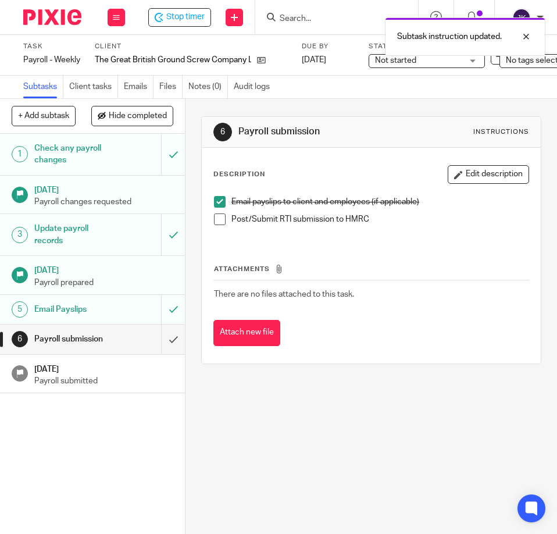
click at [214, 217] on span at bounding box center [220, 220] width 12 height 12
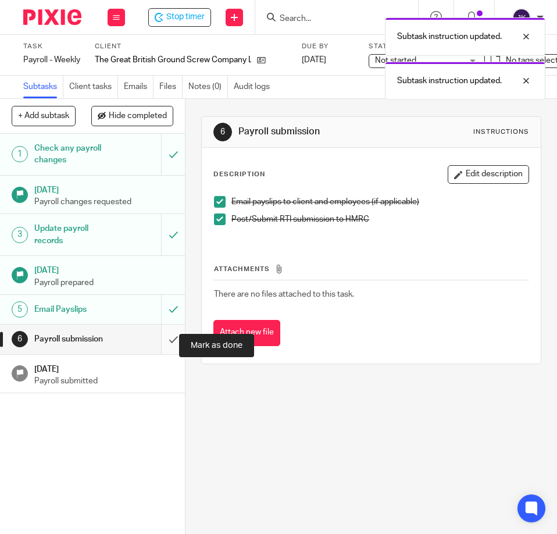
click at [163, 344] on input "submit" at bounding box center [92, 339] width 185 height 29
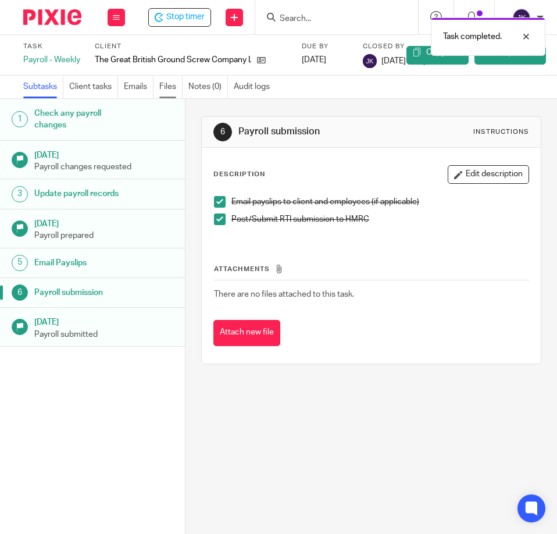
click at [175, 92] on link "Files" at bounding box center [170, 87] width 23 height 23
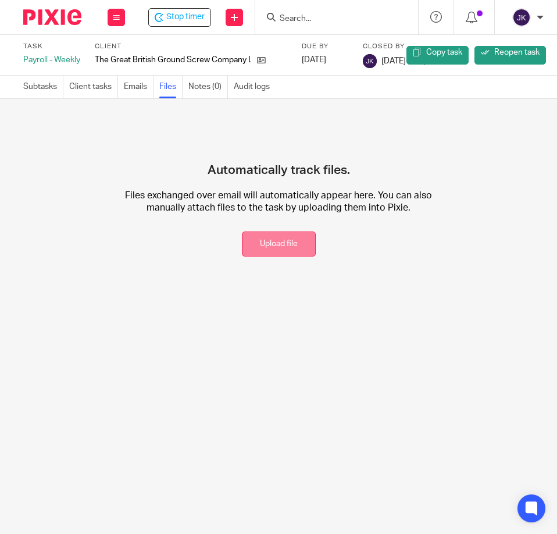
click at [272, 244] on button "Upload file" at bounding box center [279, 244] width 74 height 25
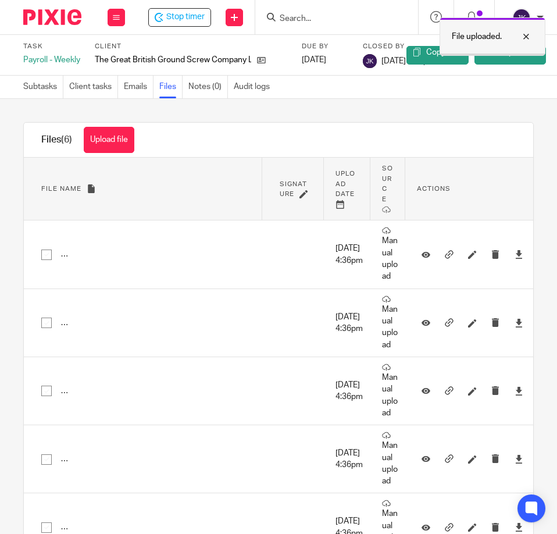
click at [529, 41] on div at bounding box center [517, 37] width 31 height 14
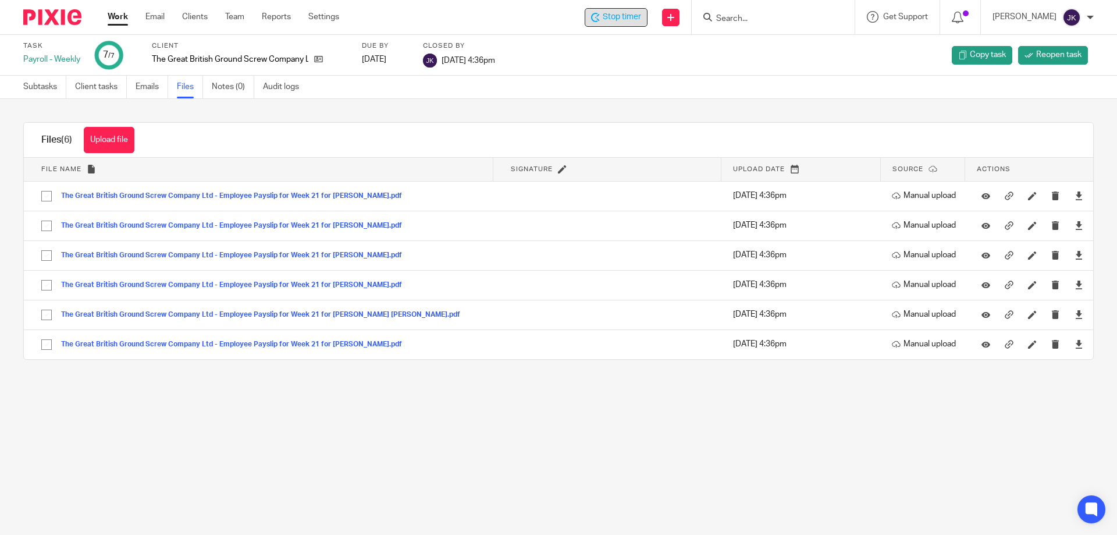
click at [557, 19] on span "Stop timer" at bounding box center [622, 17] width 38 height 12
